Goal: Check status: Check status

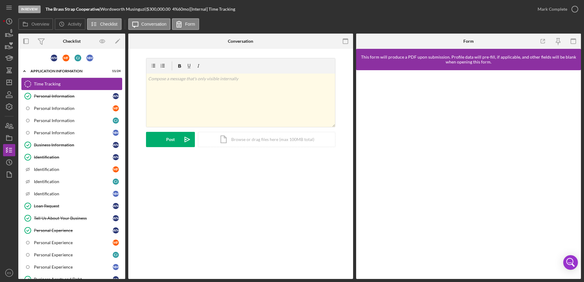
click at [43, 86] on div "Time Tracking" at bounding box center [78, 84] width 88 height 5
click at [63, 98] on div "Personal Information" at bounding box center [73, 96] width 79 height 5
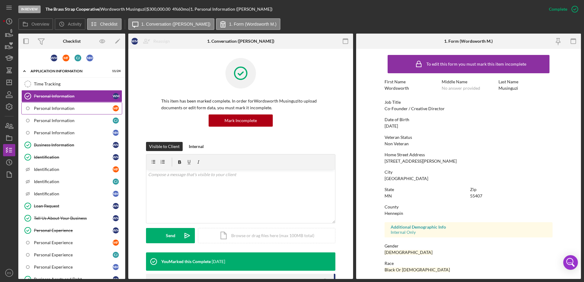
click at [64, 110] on div "Personal Information" at bounding box center [73, 108] width 79 height 5
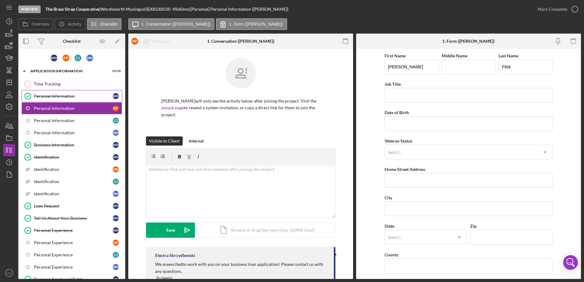
click at [72, 96] on div "Personal Information" at bounding box center [73, 96] width 79 height 5
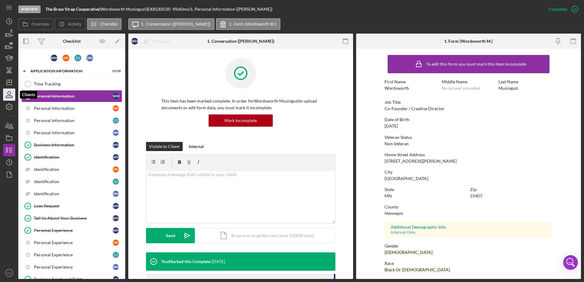
click at [7, 96] on icon "button" at bounding box center [9, 94] width 15 height 15
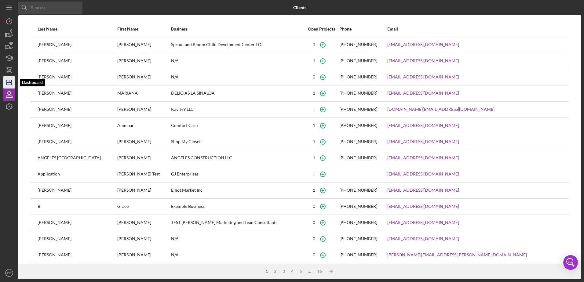
click at [11, 79] on icon "Icon/Dashboard" at bounding box center [9, 82] width 15 height 15
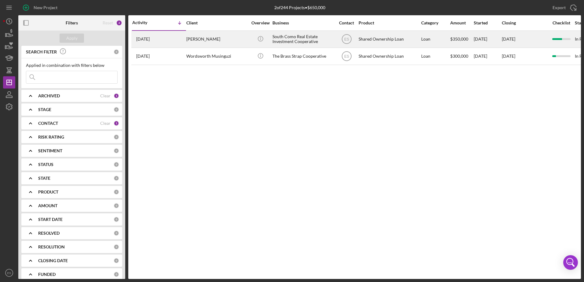
click at [194, 38] on div "[PERSON_NAME]" at bounding box center [216, 39] width 61 height 16
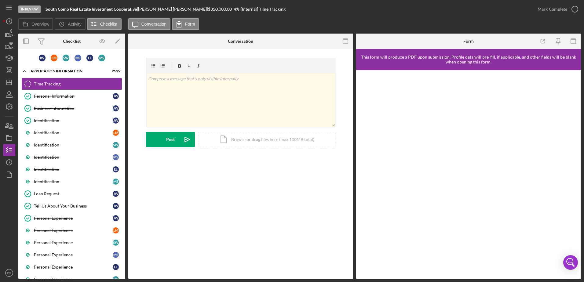
click at [194, 38] on div at bounding box center [165, 41] width 75 height 15
click at [67, 98] on div "Personal Information" at bounding box center [73, 96] width 79 height 5
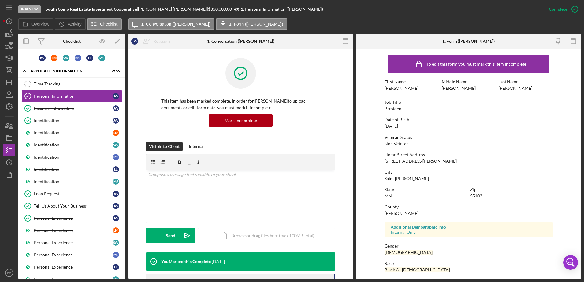
click at [157, 96] on div "This item has been marked complete. In order for [PERSON_NAME] to upload docume…" at bounding box center [240, 100] width 189 height 84
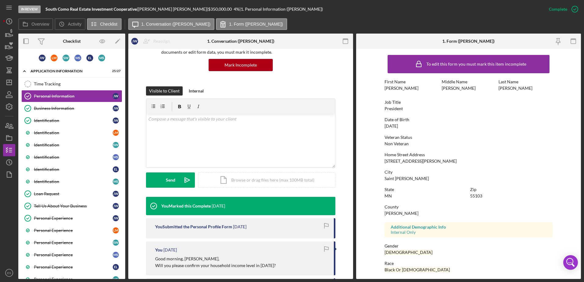
scroll to position [73, 0]
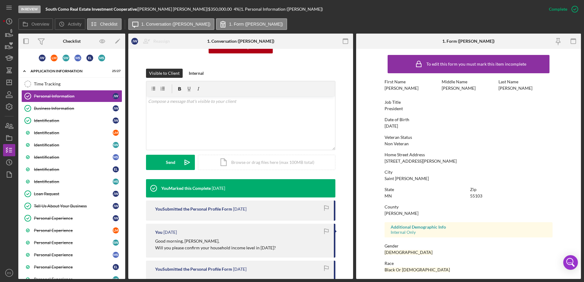
click at [376, 176] on form "To edit this form you must mark this item incomplete First Name [PERSON_NAME] M…" at bounding box center [468, 164] width 225 height 230
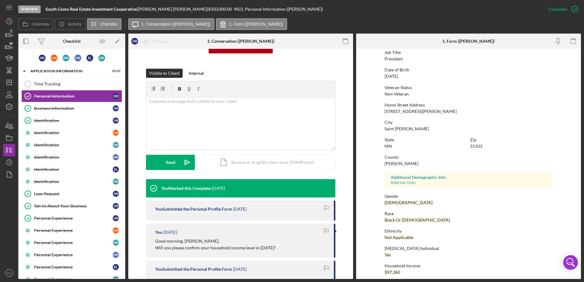
scroll to position [55, 0]
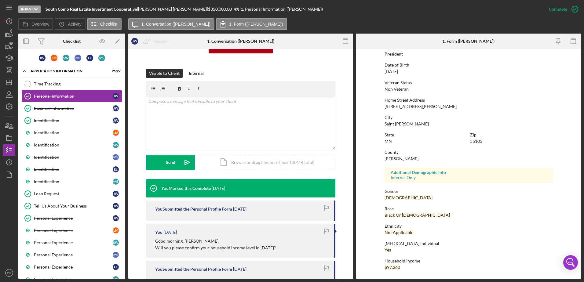
drag, startPoint x: 351, startPoint y: 183, endPoint x: 353, endPoint y: 198, distance: 14.5
click at [353, 198] on div "Overview Internal Workflow Stage In Review Icon/Dropdown Arrow Archive (can una…" at bounding box center [299, 156] width 562 height 245
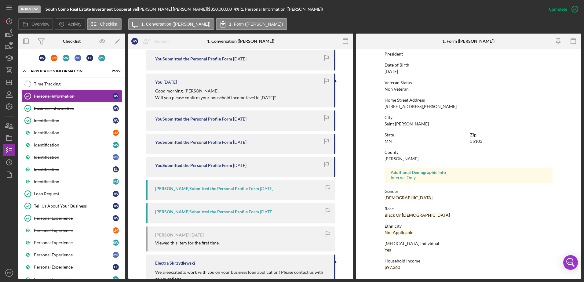
scroll to position [231, 0]
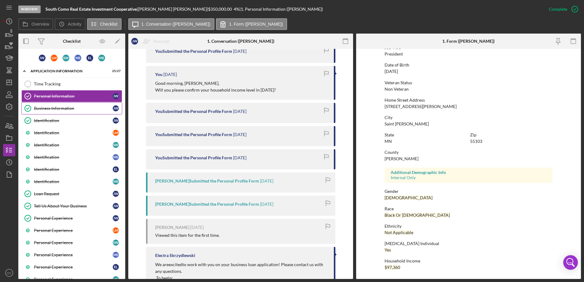
click at [76, 109] on div "Business Information" at bounding box center [73, 108] width 79 height 5
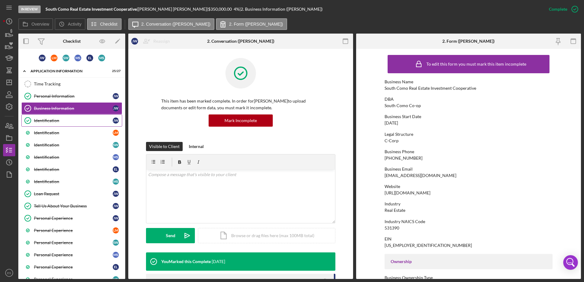
click at [69, 118] on div "Identification" at bounding box center [73, 120] width 79 height 5
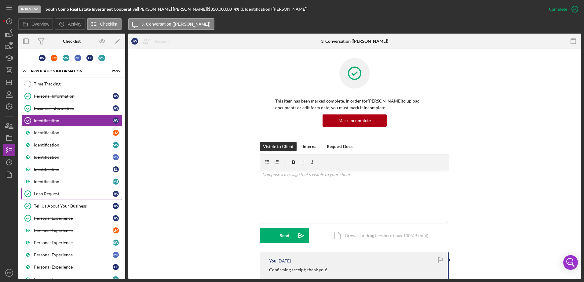
click at [64, 194] on div "Loan Request" at bounding box center [73, 193] width 79 height 5
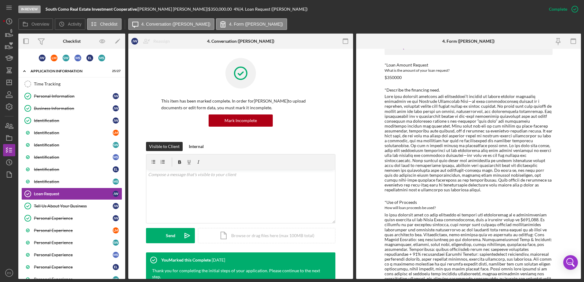
scroll to position [51, 0]
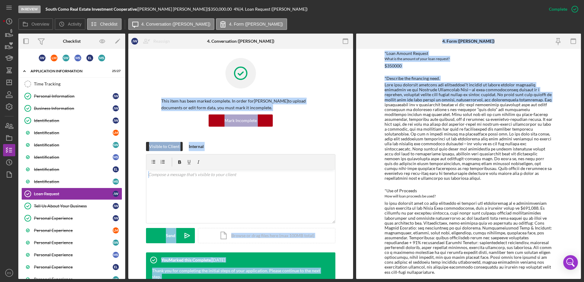
drag, startPoint x: 353, startPoint y: 75, endPoint x: 356, endPoint y: 105, distance: 29.4
click at [356, 105] on div "Overview Internal Workflow Stage In Review Icon/Dropdown Arrow Archive (can una…" at bounding box center [299, 156] width 562 height 245
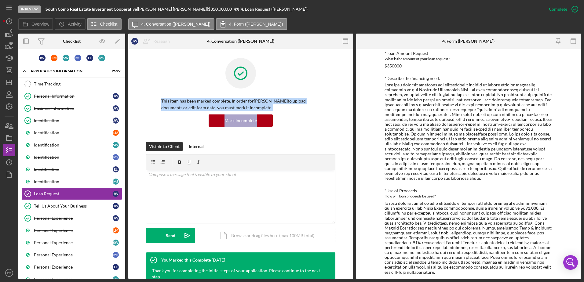
drag, startPoint x: 356, startPoint y: 105, endPoint x: 349, endPoint y: 121, distance: 17.9
click at [349, 121] on div "Overview Internal Workflow Stage In Review Icon/Dropdown Arrow Archive (can una…" at bounding box center [299, 156] width 562 height 245
drag, startPoint x: 349, startPoint y: 121, endPoint x: 337, endPoint y: 114, distance: 14.1
click at [337, 114] on div "This item has been marked complete. In order for [PERSON_NAME] to upload docume…" at bounding box center [240, 100] width 206 height 84
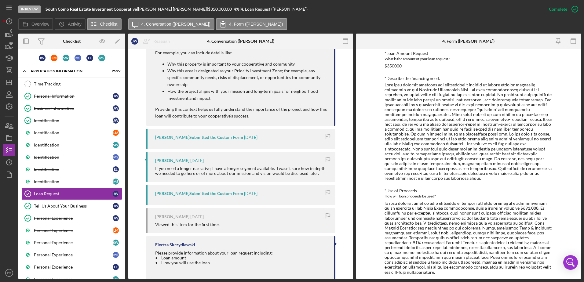
scroll to position [612, 0]
click at [83, 207] on div "Tell Us About Your Business" at bounding box center [73, 206] width 79 height 5
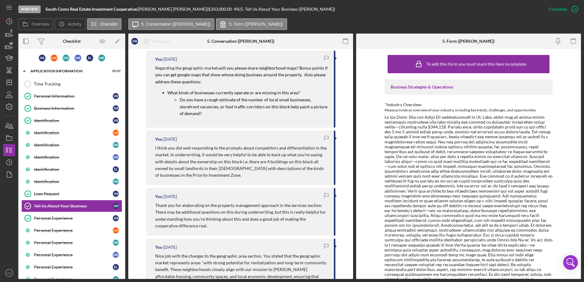
scroll to position [965, 0]
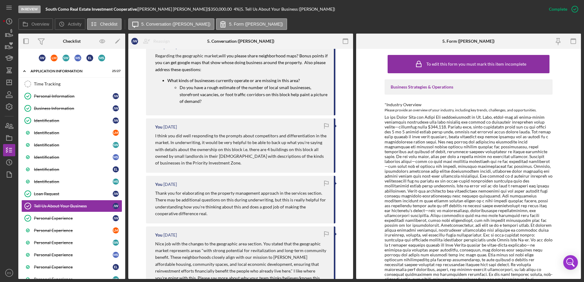
click at [463, 170] on div at bounding box center [468, 220] width 168 height 211
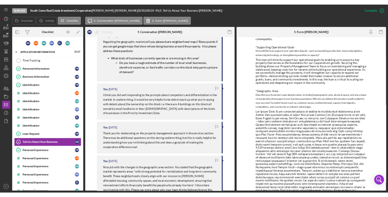
scroll to position [995, 0]
